Goal: Information Seeking & Learning: Find specific fact

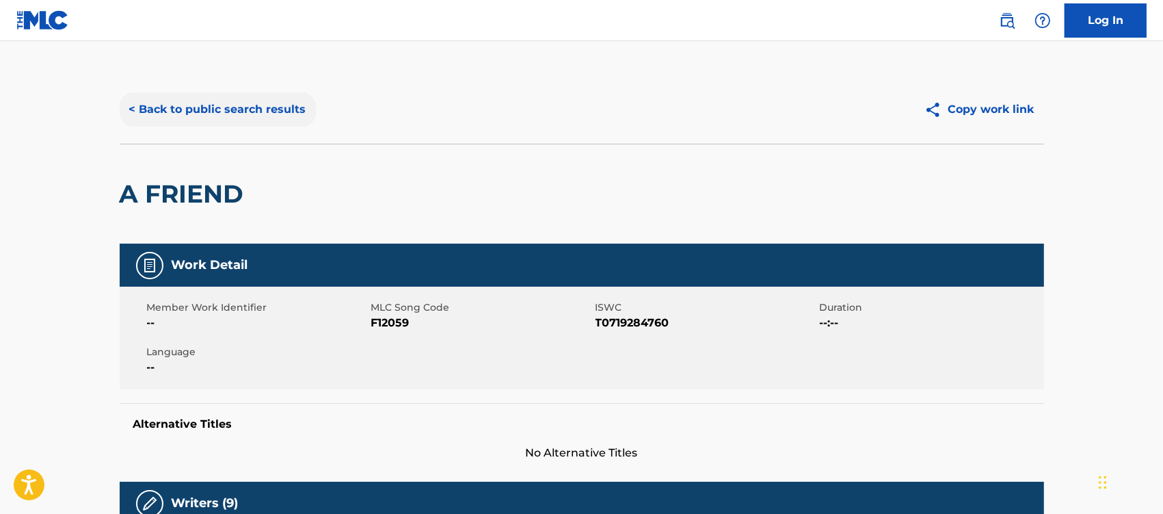
click at [203, 106] on button "< Back to public search results" at bounding box center [218, 109] width 196 height 34
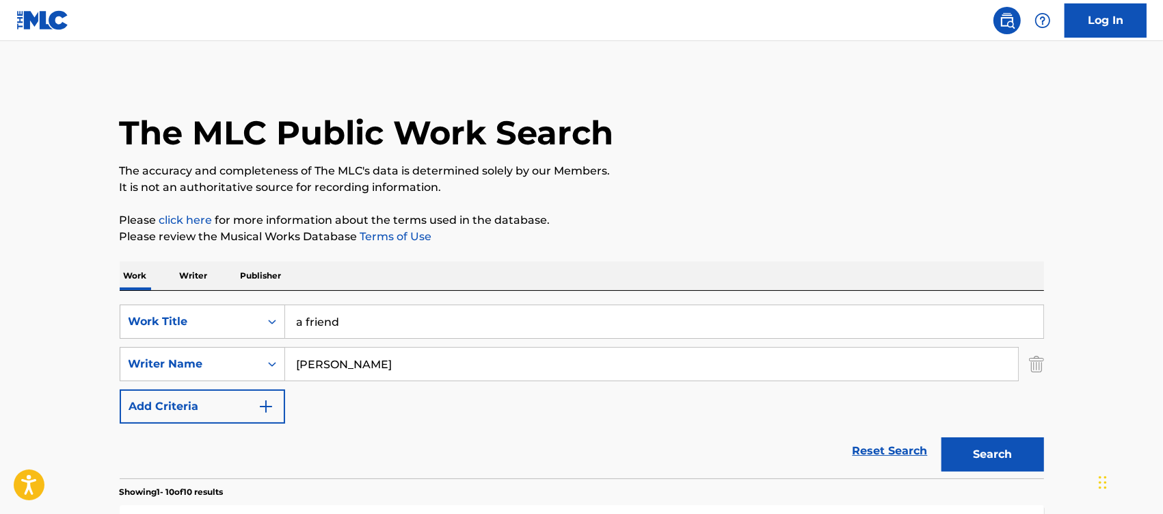
scroll to position [256, 0]
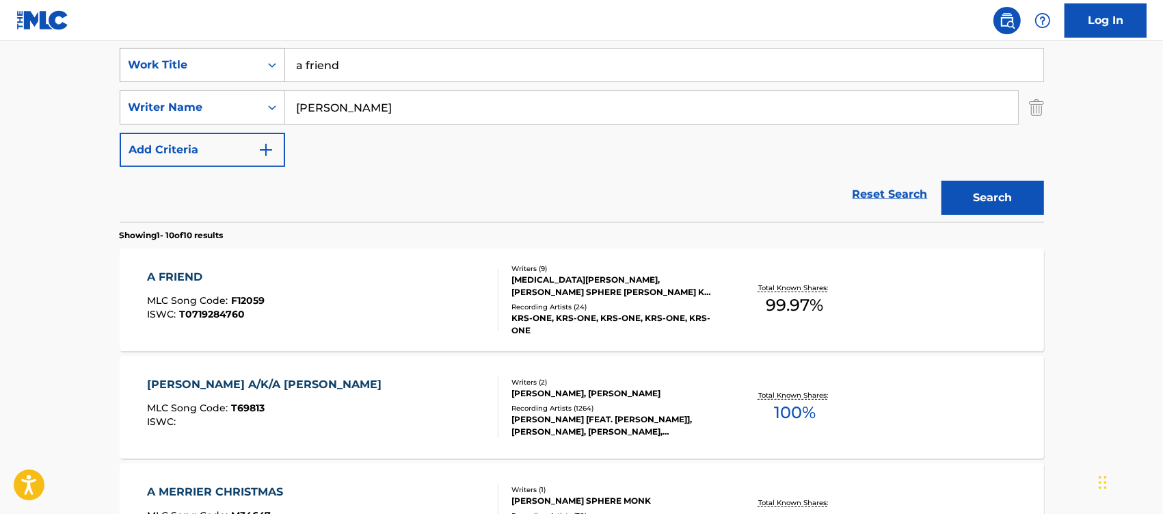
drag, startPoint x: 431, startPoint y: 82, endPoint x: 237, endPoint y: 82, distance: 194.2
click at [237, 82] on div "SearchWithCriteria9a833f20-8214-47cb-a88f-1f6a73458df8 Work Title a friend" at bounding box center [582, 65] width 925 height 34
drag, startPoint x: 325, startPoint y: 62, endPoint x: 270, endPoint y: 62, distance: 55.4
click at [271, 62] on div "SearchWithCriteria9a833f20-8214-47cb-a88f-1f6a73458df8 Work Title a friend" at bounding box center [582, 65] width 925 height 34
type input "small town girl"
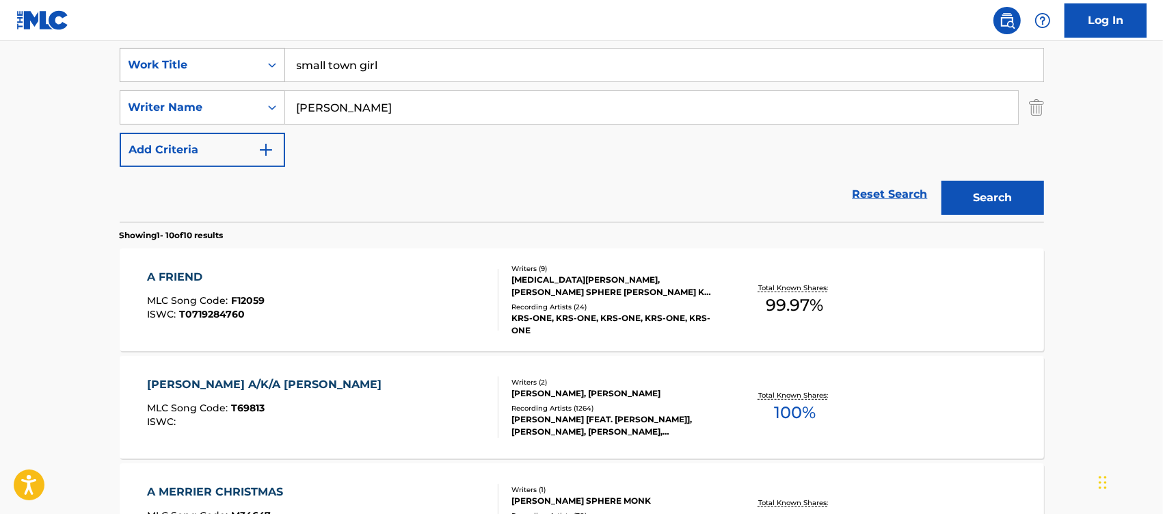
type input "[PERSON_NAME]"
click at [942, 181] on button "Search" at bounding box center [993, 198] width 103 height 34
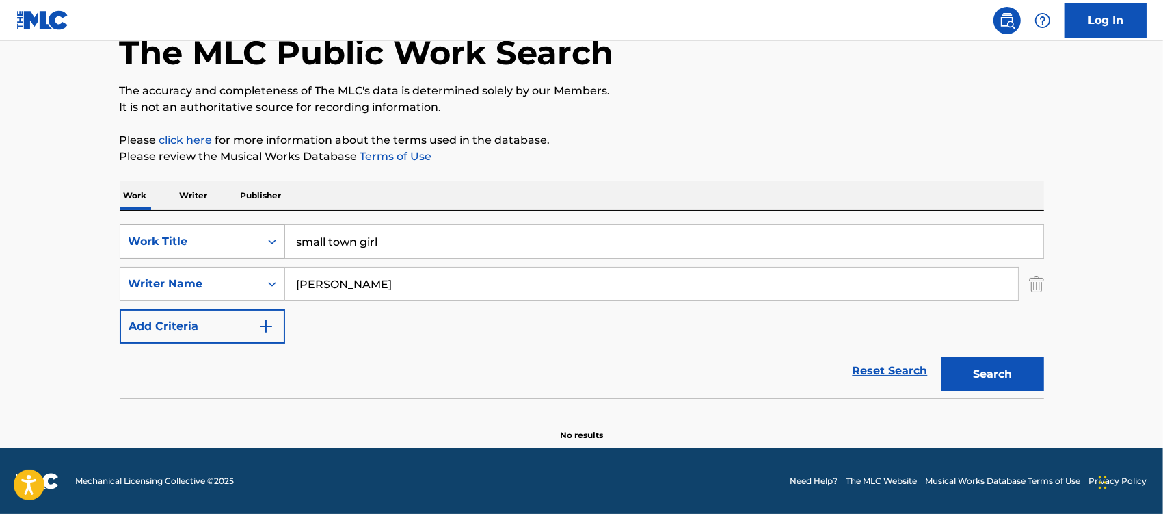
scroll to position [80, 0]
click at [380, 247] on input "small town girl" at bounding box center [664, 241] width 758 height 33
drag, startPoint x: 344, startPoint y: 284, endPoint x: 252, endPoint y: 287, distance: 92.4
click at [252, 287] on div "SearchWithCriteria25de44af-a8e7-4537-a3a3-a36bdecf4d5e Writer Name [PERSON_NAME]" at bounding box center [582, 284] width 925 height 34
click at [942, 357] on button "Search" at bounding box center [993, 374] width 103 height 34
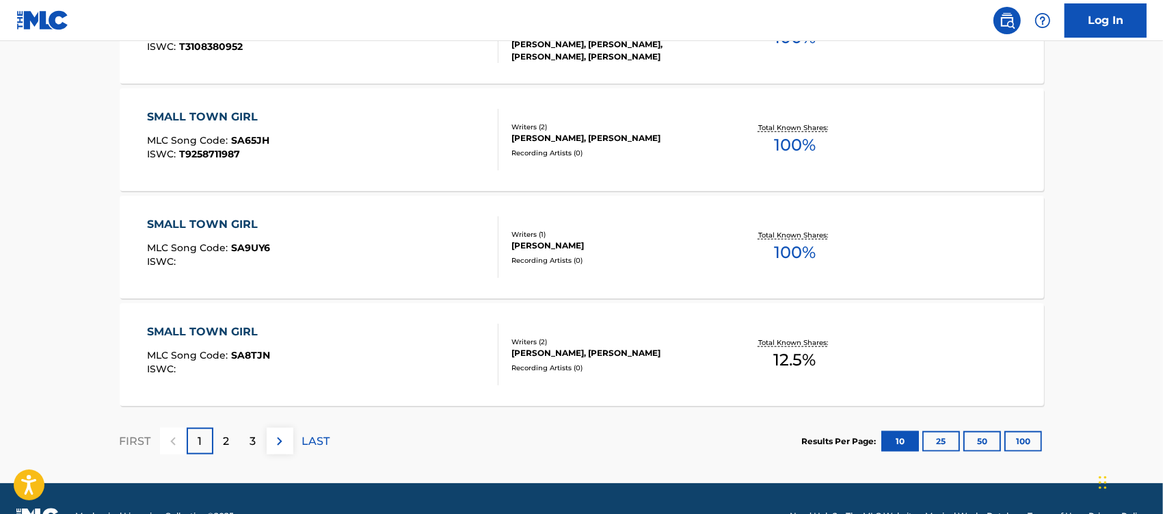
scroll to position [1202, 0]
